Goal: Task Accomplishment & Management: Use online tool/utility

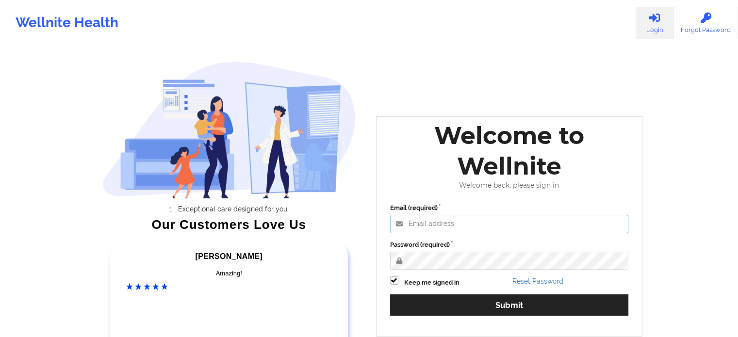
type input "[PERSON_NAME][EMAIL_ADDRESS][DOMAIN_NAME]"
click at [518, 249] on div "Password (required)" at bounding box center [509, 255] width 239 height 30
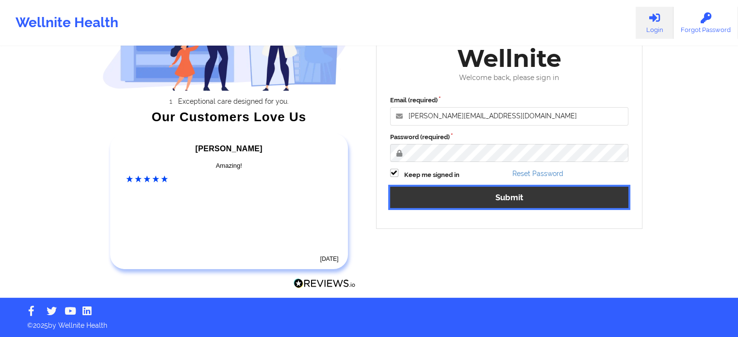
click at [507, 196] on button "Submit" at bounding box center [509, 197] width 239 height 21
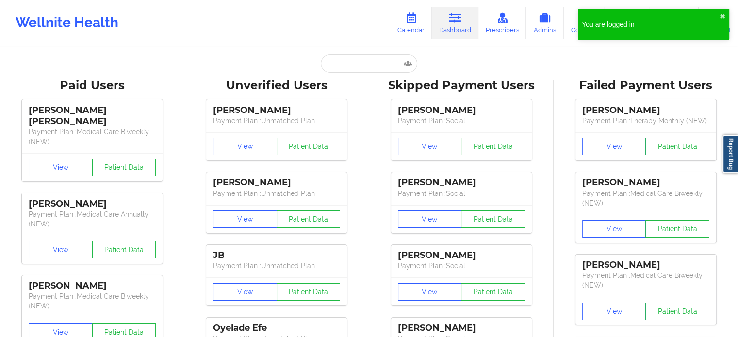
drag, startPoint x: 303, startPoint y: 56, endPoint x: 332, endPoint y: 62, distance: 29.7
click at [332, 62] on div "Paid Unverified Skipped Failed" at bounding box center [369, 63] width 194 height 18
click at [332, 62] on input "text" at bounding box center [369, 63] width 96 height 18
paste input "[PERSON_NAME]"
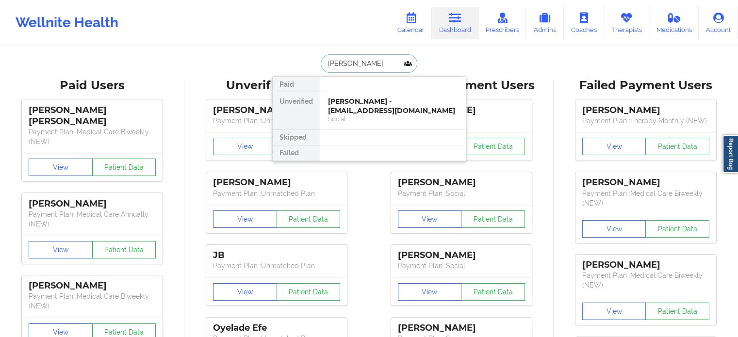
type input "[PERSON_NAME]"
click at [414, 114] on div "[PERSON_NAME] - [EMAIL_ADDRESS][DOMAIN_NAME]" at bounding box center [393, 106] width 130 height 18
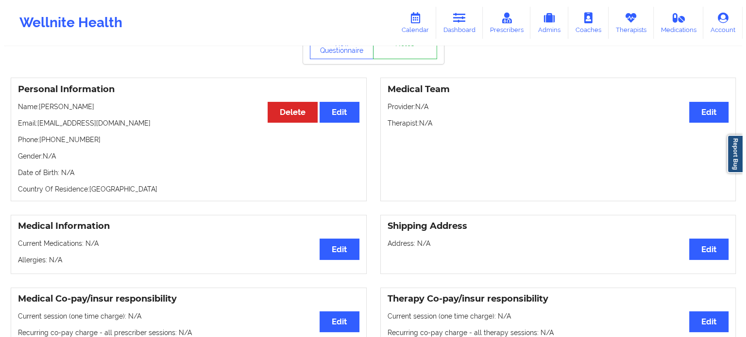
scroll to position [19, 0]
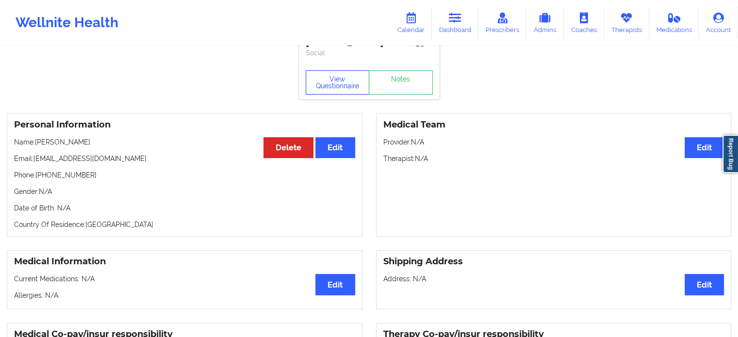
click at [347, 93] on button "View Questionnaire" at bounding box center [338, 82] width 64 height 24
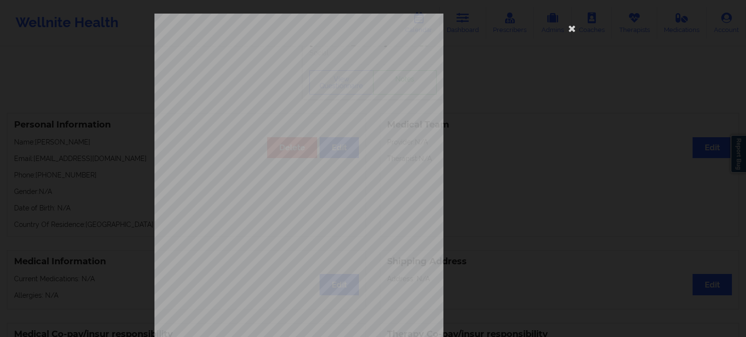
scroll to position [126, 0]
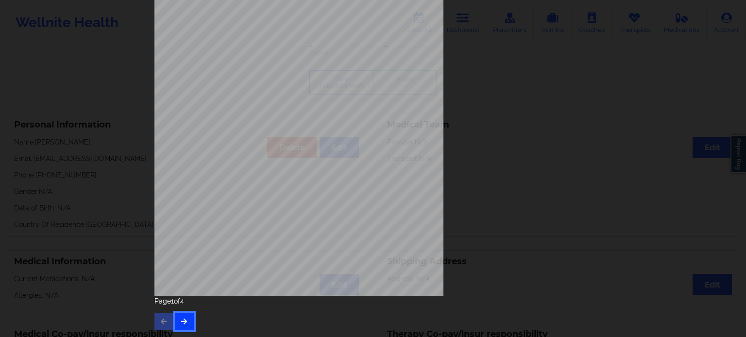
click at [183, 320] on icon "button" at bounding box center [184, 321] width 8 height 6
click at [183, 322] on icon "button" at bounding box center [184, 321] width 8 height 6
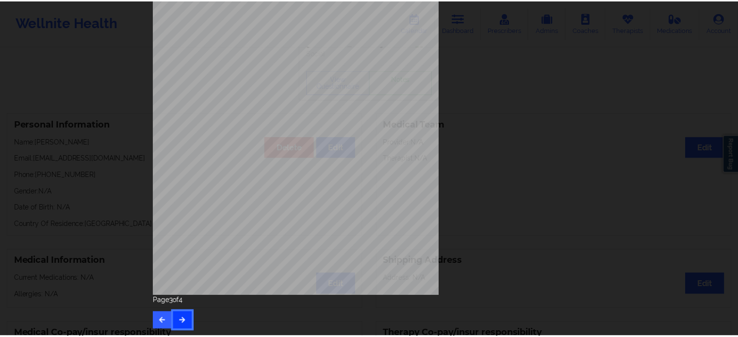
scroll to position [0, 0]
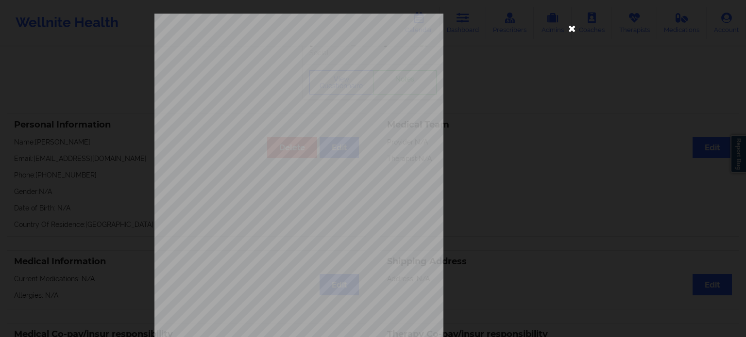
click at [566, 33] on icon at bounding box center [572, 28] width 16 height 16
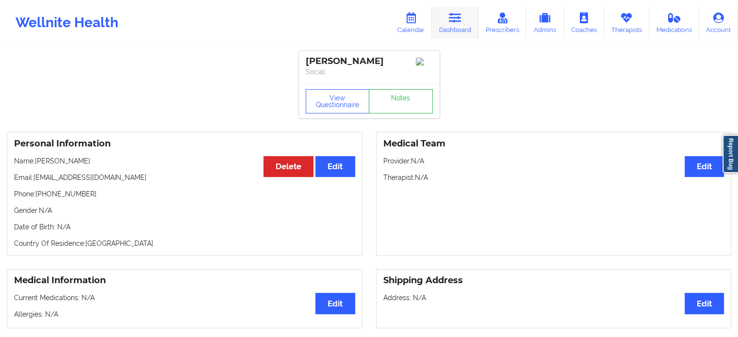
click at [455, 15] on icon at bounding box center [455, 18] width 13 height 11
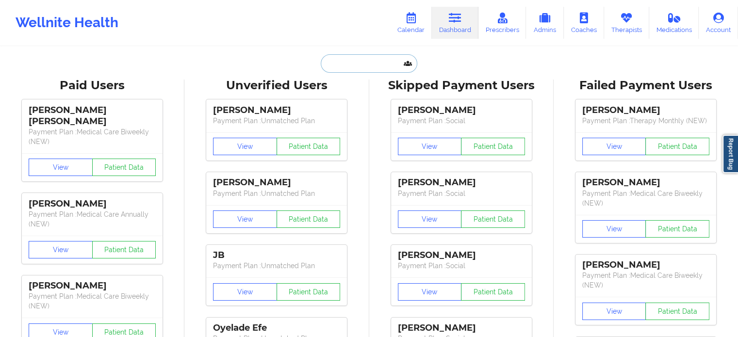
click at [354, 67] on input "text" at bounding box center [369, 63] width 96 height 18
paste input "[EMAIL_ADDRESS][DOMAIN_NAME]"
type input "[EMAIL_ADDRESS][DOMAIN_NAME]"
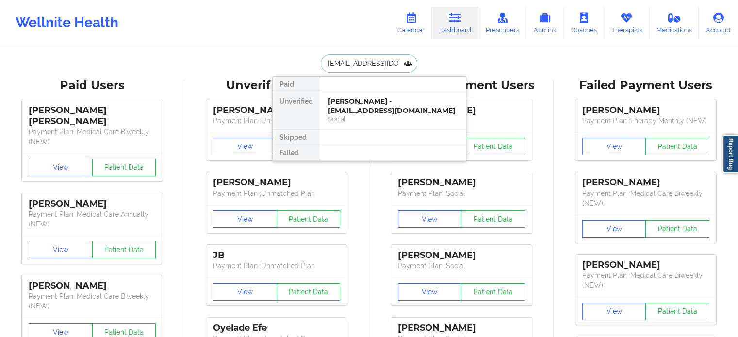
scroll to position [0, 28]
click at [383, 111] on div "[PERSON_NAME] - [EMAIL_ADDRESS][DOMAIN_NAME]" at bounding box center [393, 106] width 130 height 18
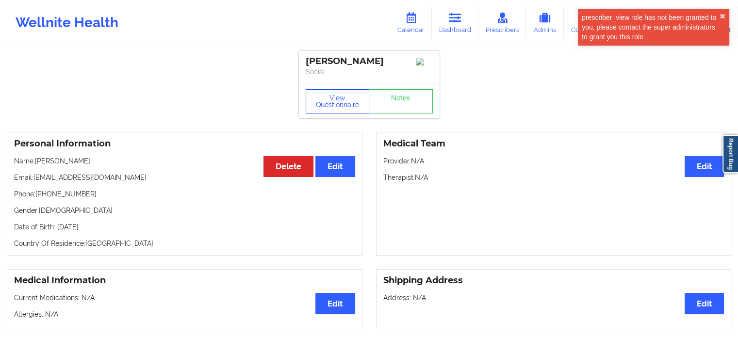
click at [344, 95] on button "View Questionnaire" at bounding box center [338, 101] width 64 height 24
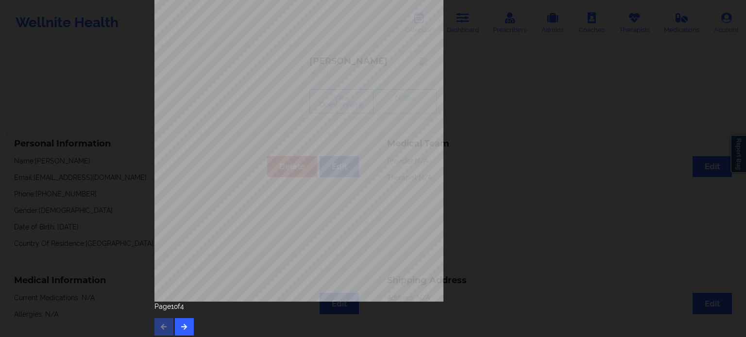
scroll to position [126, 0]
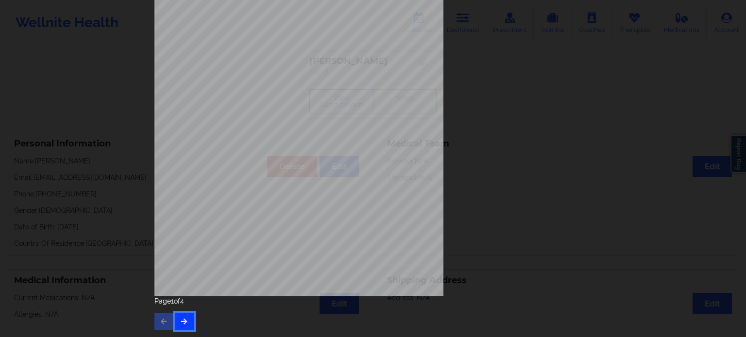
click at [183, 324] on icon "button" at bounding box center [184, 321] width 8 height 6
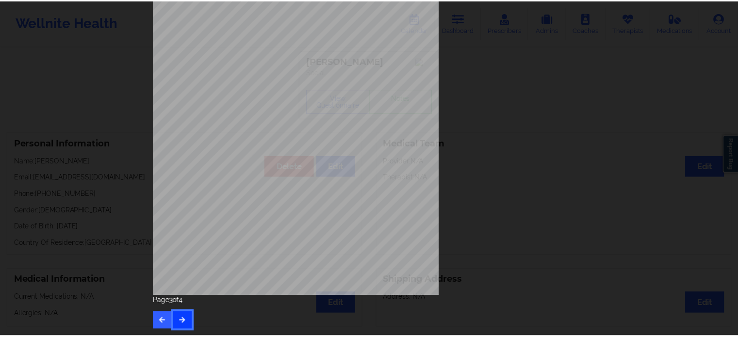
scroll to position [0, 0]
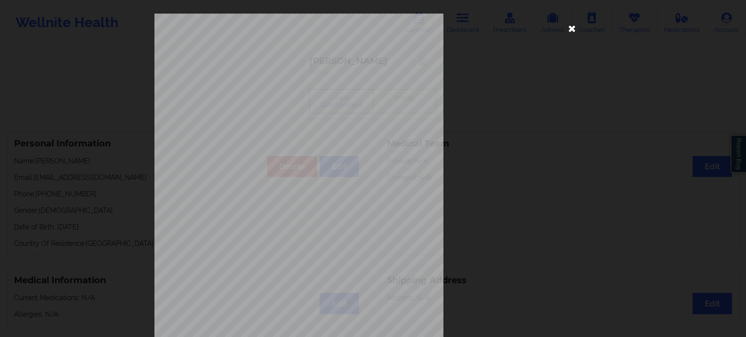
click at [570, 29] on icon at bounding box center [572, 28] width 16 height 16
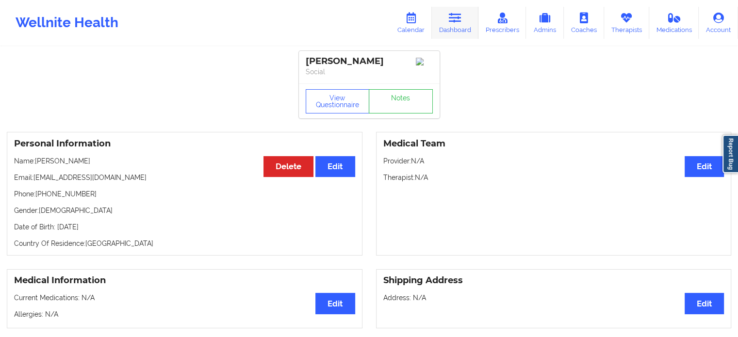
click at [463, 26] on link "Dashboard" at bounding box center [455, 23] width 47 height 32
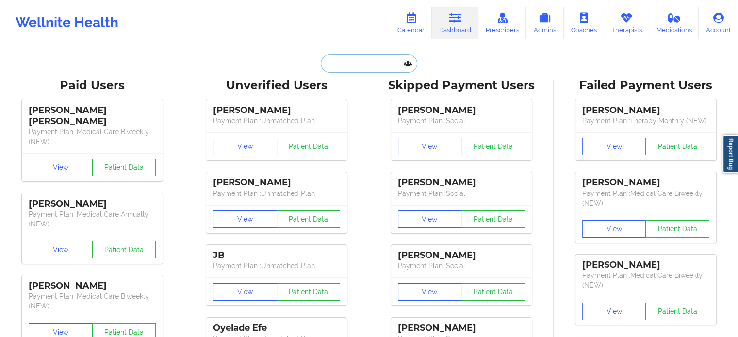
click at [353, 62] on input "text" at bounding box center [369, 63] width 96 height 18
paste input "[EMAIL_ADDRESS][DOMAIN_NAME]"
type input "[EMAIL_ADDRESS][DOMAIN_NAME]"
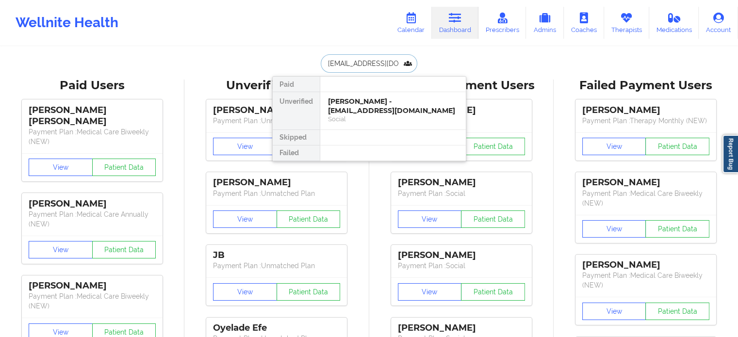
click at [397, 100] on div "[PERSON_NAME] - [EMAIL_ADDRESS][DOMAIN_NAME]" at bounding box center [393, 106] width 130 height 18
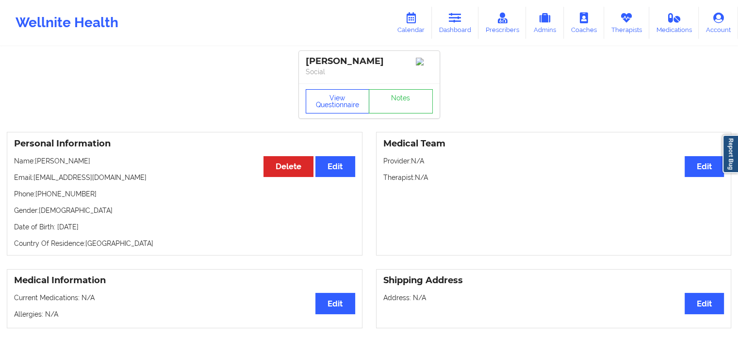
click at [334, 110] on button "View Questionnaire" at bounding box center [338, 101] width 64 height 24
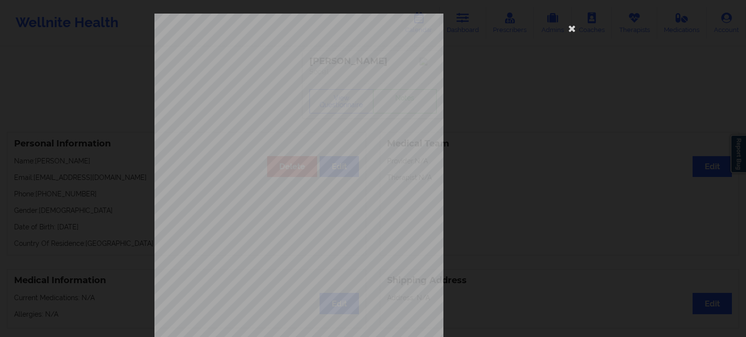
scroll to position [126, 0]
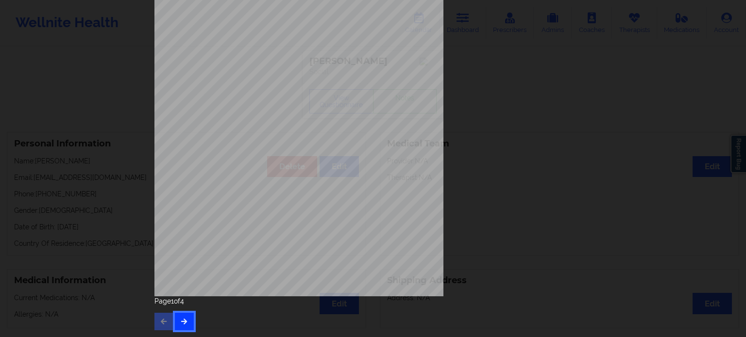
click at [190, 322] on button "button" at bounding box center [184, 321] width 19 height 17
click at [164, 324] on icon "button" at bounding box center [164, 321] width 8 height 6
click at [188, 320] on button "button" at bounding box center [184, 322] width 19 height 17
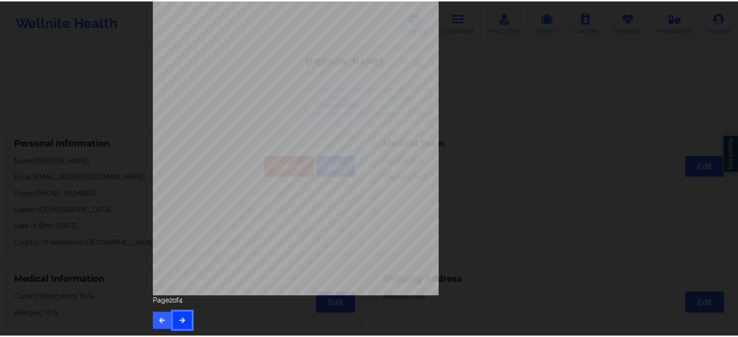
scroll to position [0, 0]
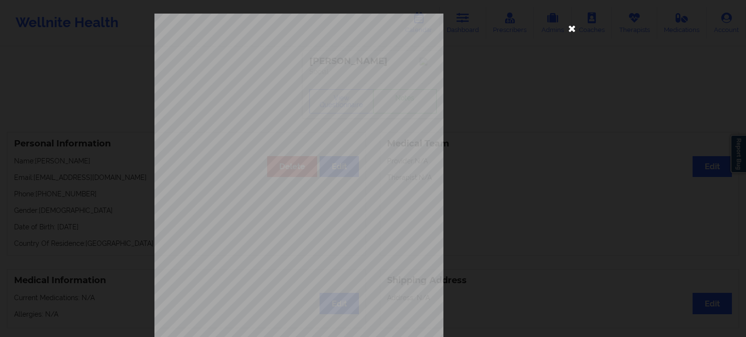
click at [569, 21] on icon at bounding box center [572, 28] width 16 height 16
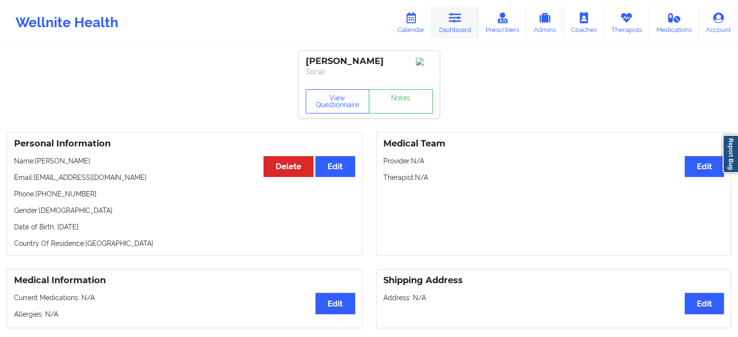
click at [457, 15] on icon at bounding box center [455, 18] width 13 height 11
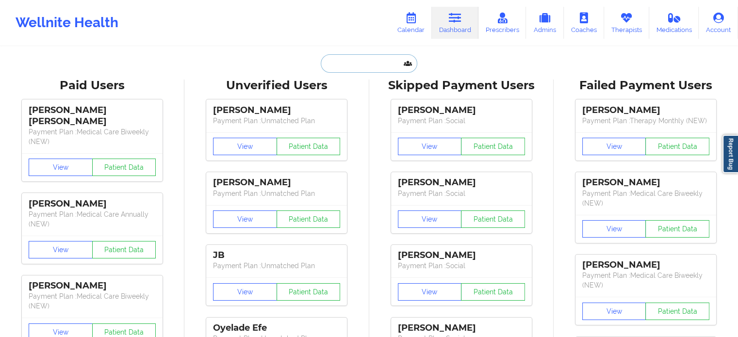
click at [367, 69] on input "text" at bounding box center [369, 63] width 96 height 18
paste input "Keisean Price"
type input "Keisean Price"
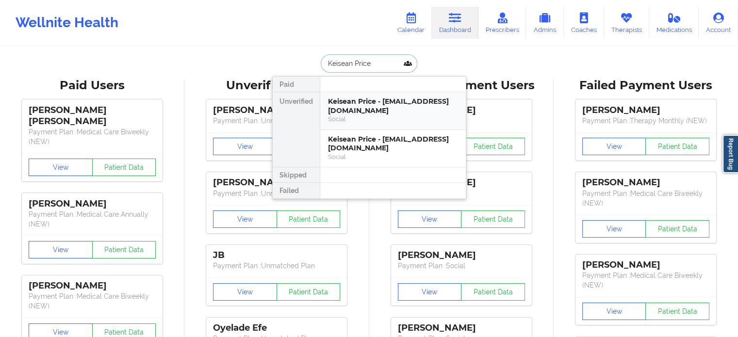
click at [412, 111] on div "Keisean Price - [EMAIL_ADDRESS][DOMAIN_NAME]" at bounding box center [393, 106] width 130 height 18
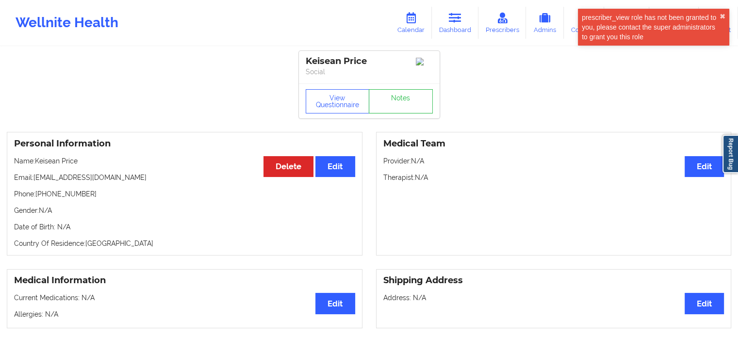
click at [301, 227] on p "Date of Birth: N/A" at bounding box center [184, 227] width 341 height 10
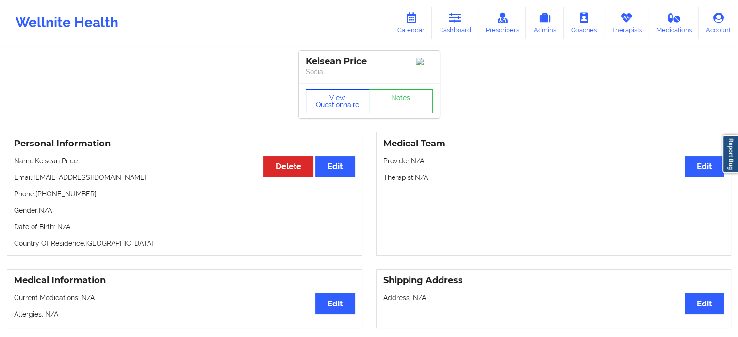
click at [337, 110] on button "View Questionnaire" at bounding box center [338, 101] width 64 height 24
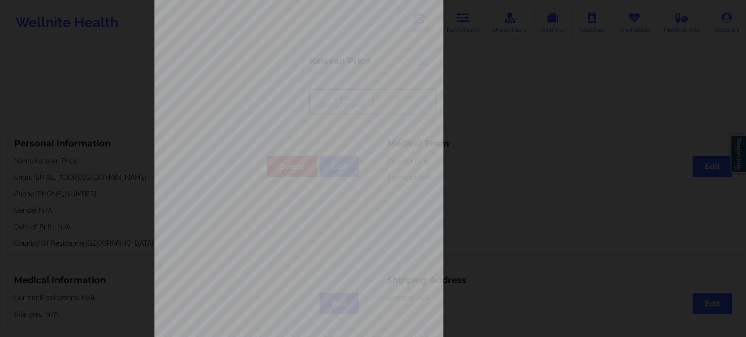
scroll to position [126, 0]
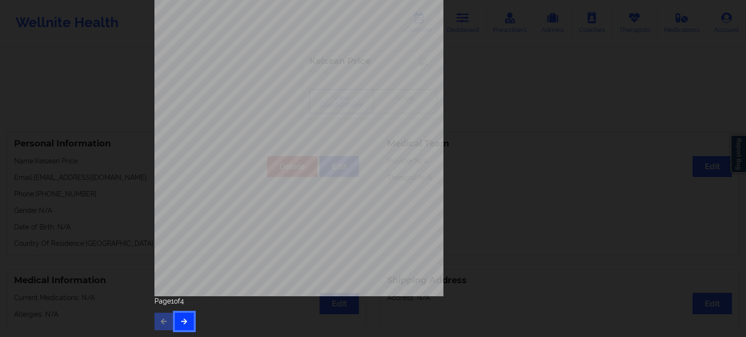
click at [187, 328] on button "button" at bounding box center [184, 321] width 19 height 17
click at [184, 319] on icon "button" at bounding box center [184, 321] width 8 height 6
